Goal: Find specific page/section

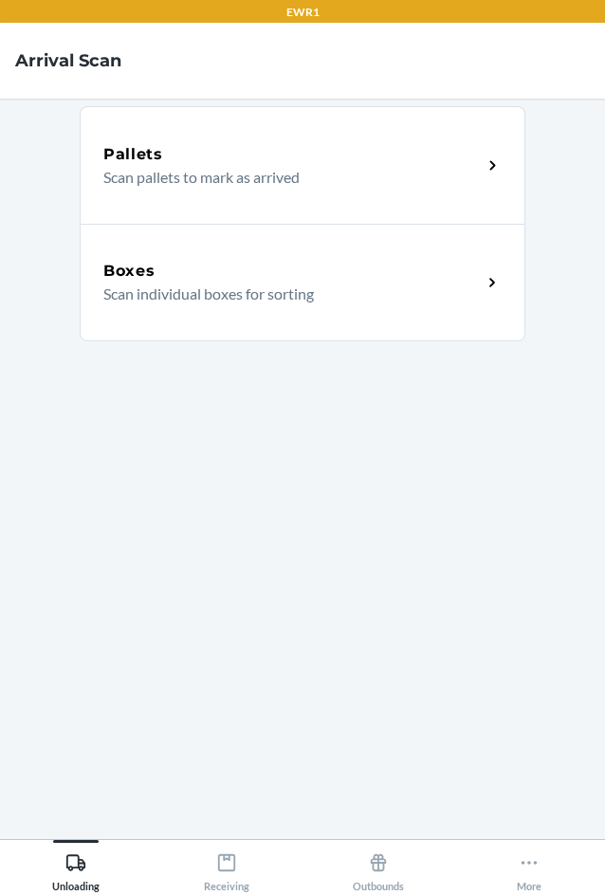
click at [240, 269] on div "Boxes" at bounding box center [292, 271] width 378 height 23
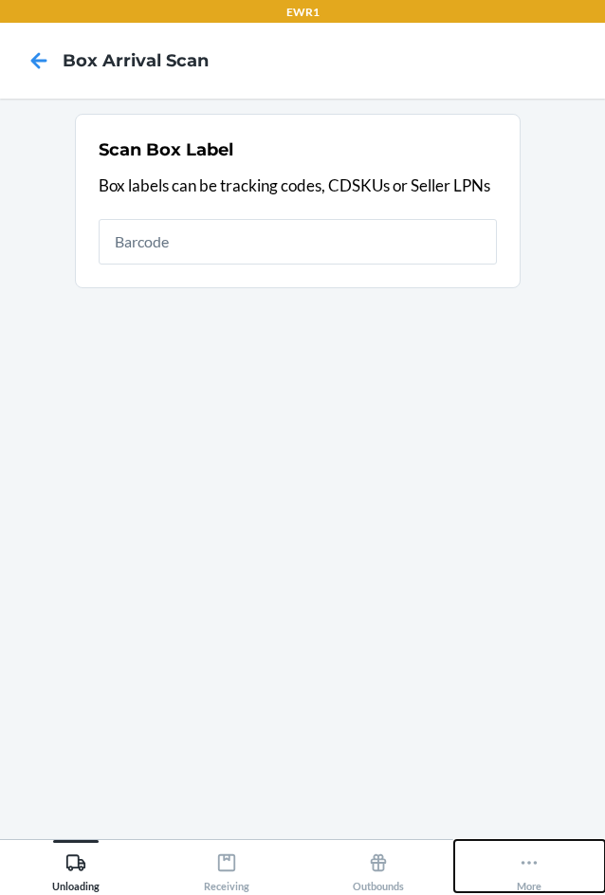
click at [525, 889] on div "More" at bounding box center [529, 868] width 25 height 47
